Goal: Task Accomplishment & Management: Manage account settings

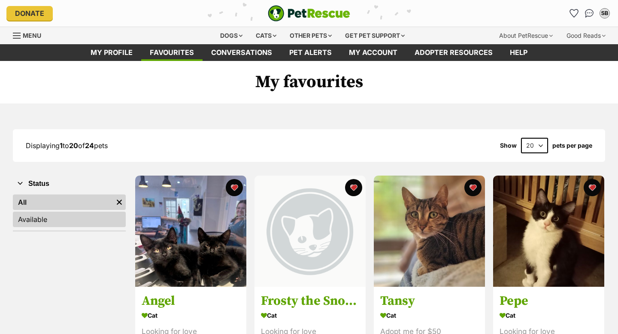
click at [39, 224] on link "Available" at bounding box center [69, 219] width 113 height 15
click at [46, 202] on link "All" at bounding box center [69, 201] width 113 height 15
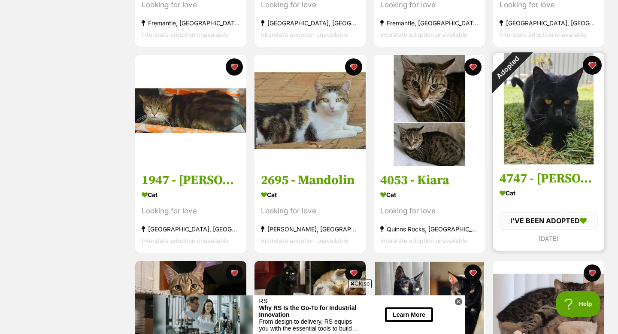
click at [595, 61] on button "favourite" at bounding box center [592, 65] width 19 height 19
